Goal: Navigation & Orientation: Find specific page/section

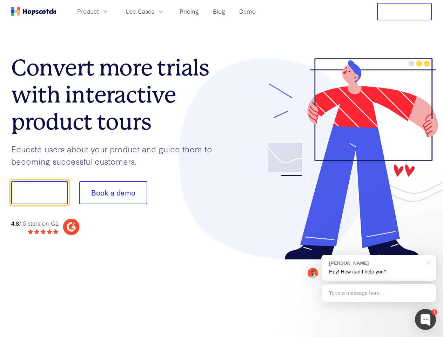
click at [222, 169] on div at bounding box center [327, 159] width 211 height 202
click at [99, 11] on span "Product" at bounding box center [88, 11] width 22 height 9
click at [154, 11] on span "Use Cases" at bounding box center [140, 11] width 29 height 9
click at [405, 12] on button "Free Trial" at bounding box center [404, 12] width 55 height 18
click at [39, 193] on button "Show me!" at bounding box center [39, 192] width 57 height 23
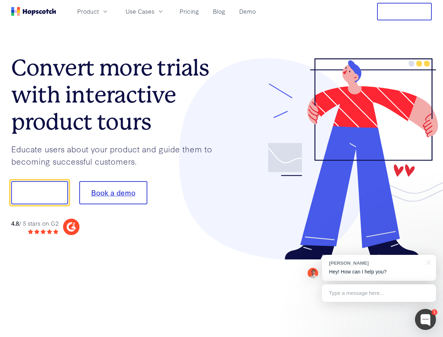
click at [113, 193] on button "Book a demo" at bounding box center [113, 192] width 68 height 23
click at [426, 320] on div at bounding box center [425, 319] width 21 height 21
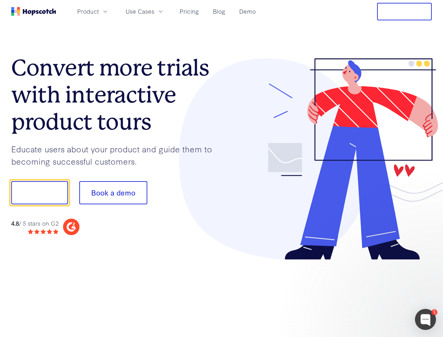
click at [379, 268] on div at bounding box center [371, 192] width 132 height 234
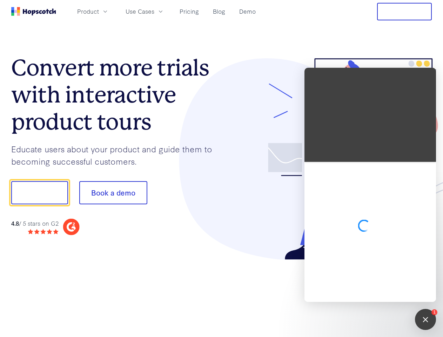
click at [428, 262] on div at bounding box center [371, 232] width 132 height 140
click at [379, 293] on div at bounding box center [371, 232] width 132 height 140
